Goal: Find specific page/section: Find specific page/section

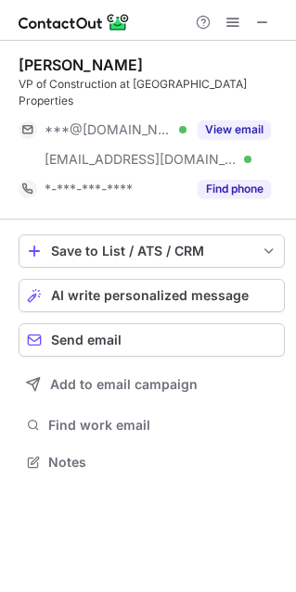
scroll to position [433, 295]
